Goal: Navigation & Orientation: Find specific page/section

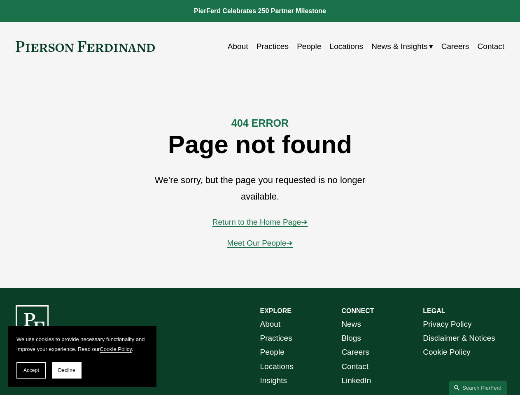
click at [31, 371] on span "Accept" at bounding box center [31, 371] width 16 height 6
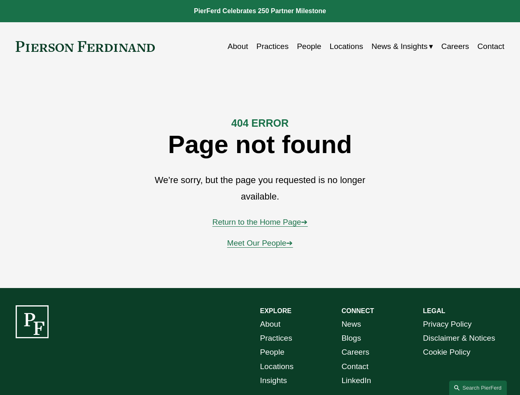
click at [67, 371] on div "EXPLORE CONNECT About Practices People Locations Insights News Blogs Careers Co…" at bounding box center [260, 374] width 520 height 138
click at [478, 388] on link "Search this site" at bounding box center [478, 388] width 58 height 14
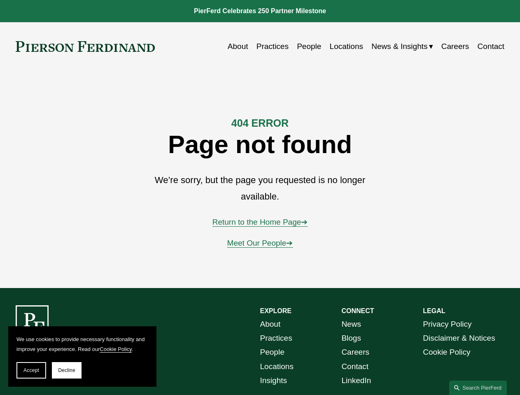
click at [31, 371] on span "Accept" at bounding box center [31, 371] width 16 height 6
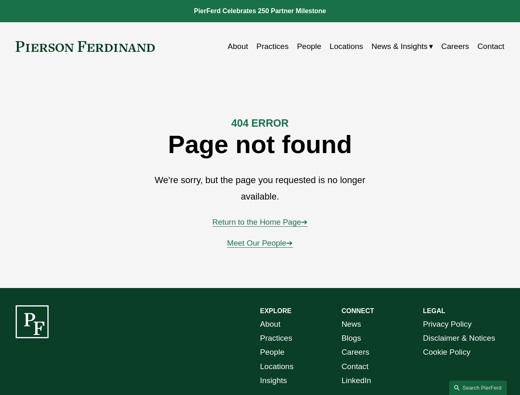
click at [67, 371] on div "EXPLORE CONNECT About Practices People Locations Insights News Blogs Careers Co…" at bounding box center [260, 374] width 520 height 138
click at [478, 388] on link "Search this site" at bounding box center [478, 388] width 58 height 14
